Goal: Check status: Check status

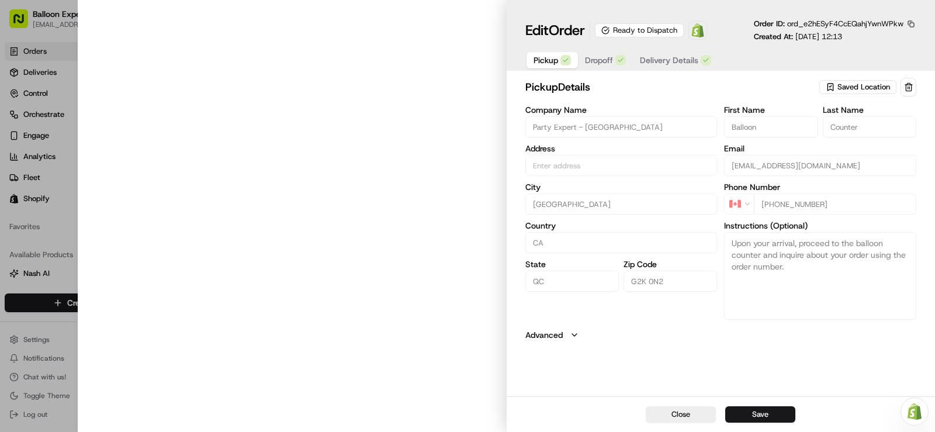
type input "[STREET_ADDRESS][PERSON_NAME]"
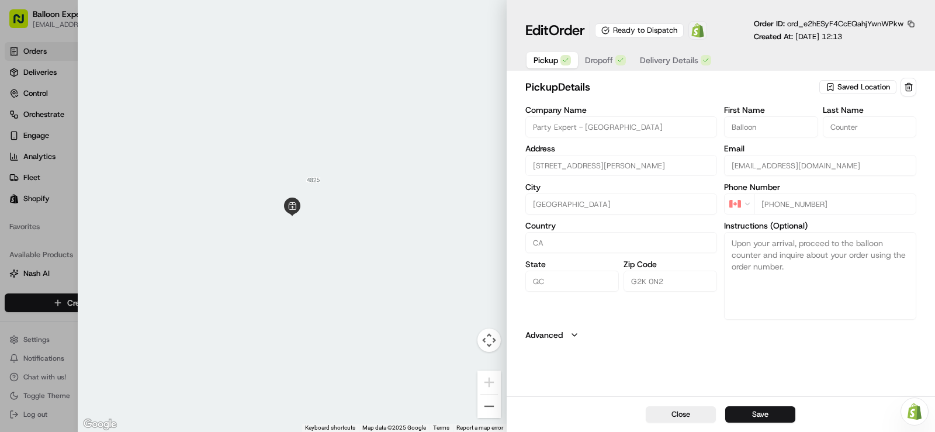
click at [698, 36] on img at bounding box center [698, 30] width 14 height 14
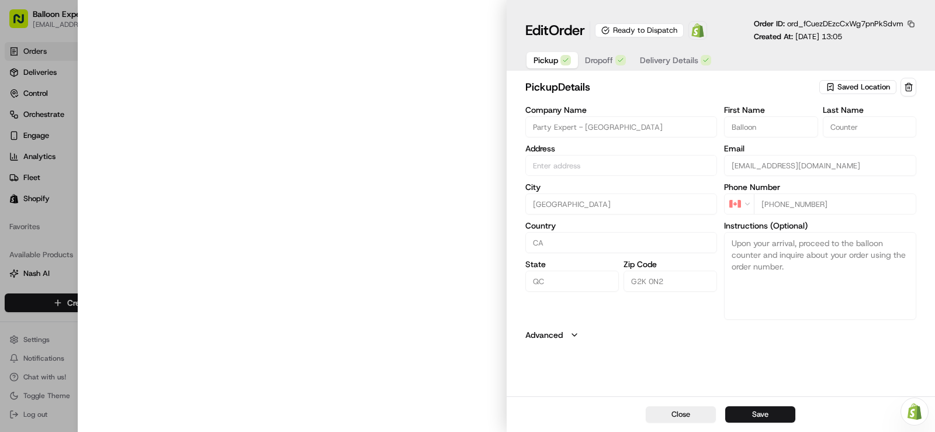
type input "[STREET_ADDRESS][PERSON_NAME]"
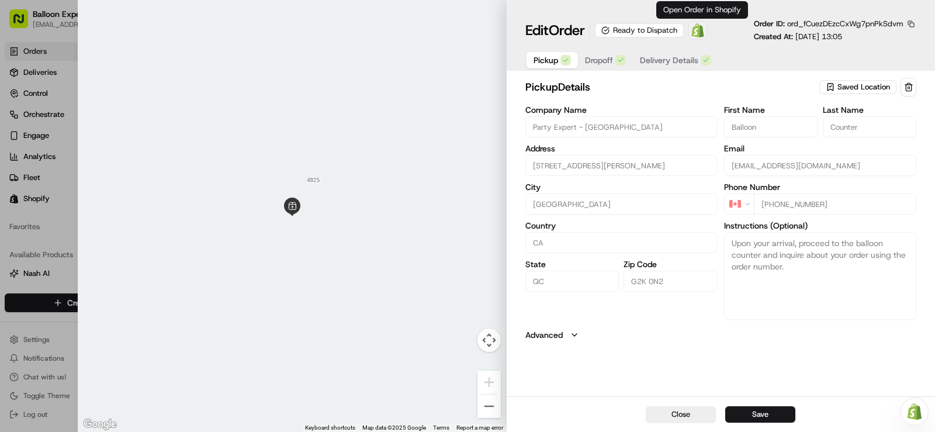
click at [709, 34] on span at bounding box center [697, 30] width 23 height 23
